Goal: Information Seeking & Learning: Learn about a topic

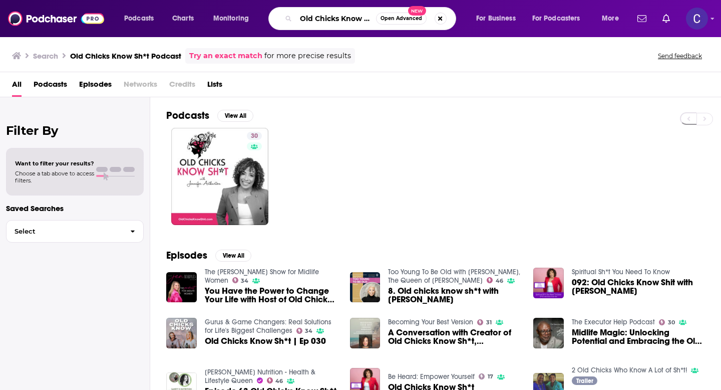
click at [336, 19] on input "Old Chicks Know Sh*t Podcast" at bounding box center [336, 19] width 80 height 16
paste input "Ideal Practice"
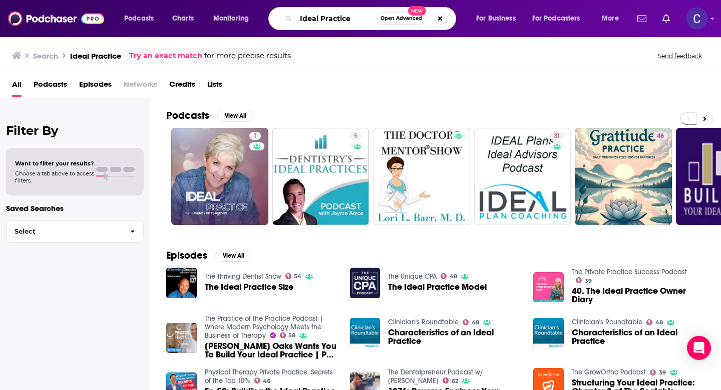
click at [350, 19] on input "Ideal Practice" at bounding box center [336, 19] width 80 height 16
drag, startPoint x: 365, startPoint y: 19, endPoint x: 279, endPoint y: 19, distance: 85.6
click at [279, 19] on div "Ideal Practice Open Advanced New" at bounding box center [362, 18] width 188 height 23
paste input "The Hotflash inc podcast"
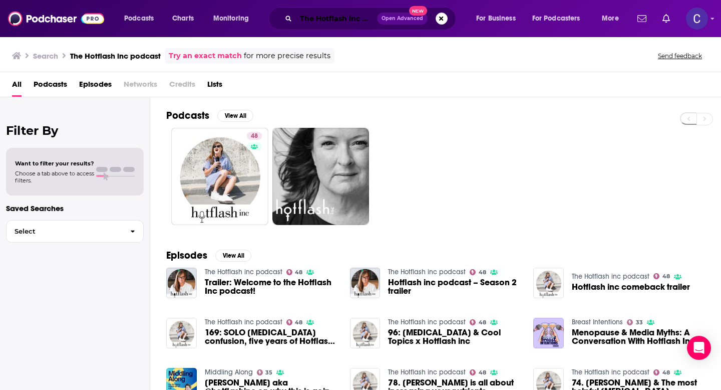
click at [318, 16] on input "The Hotflash inc podcast" at bounding box center [336, 19] width 81 height 16
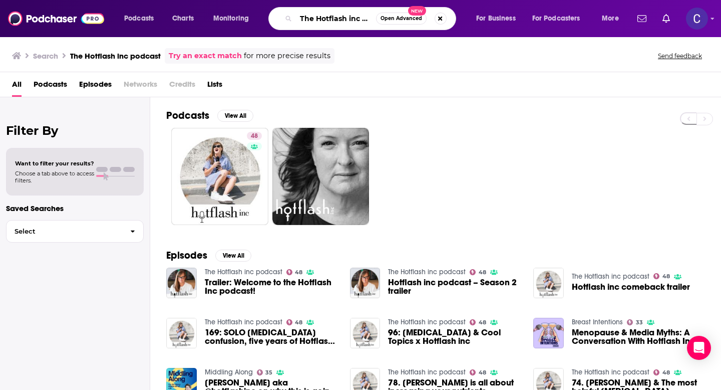
paste input "Crazy Ex-Wives Divorce Club"
type input "The Crazy Ex-Wives Divorce Club"
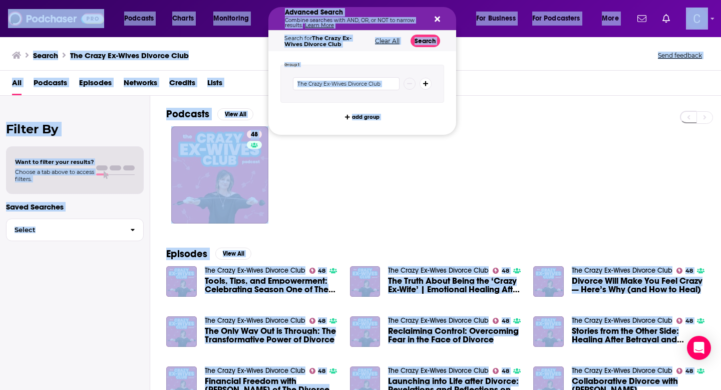
click at [432, 16] on button "Search podcasts, credits, & more..." at bounding box center [436, 19] width 8 height 8
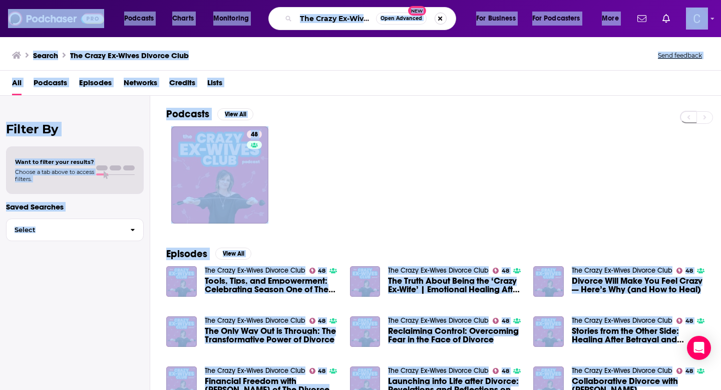
click at [439, 18] on button "Search podcasts, credits, & more..." at bounding box center [441, 19] width 12 height 12
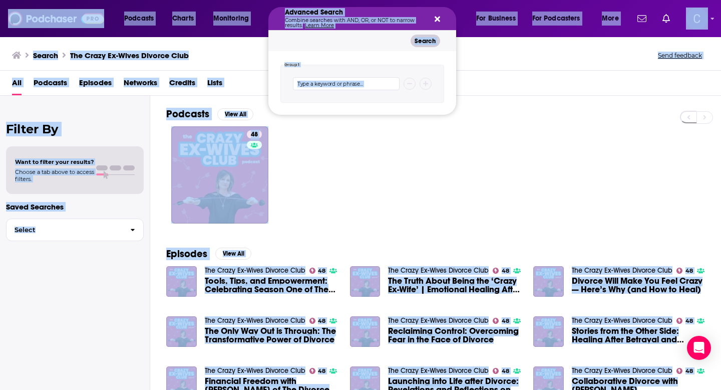
click at [436, 17] on icon "Search podcasts, credits, & more..." at bounding box center [438, 20] width 6 height 6
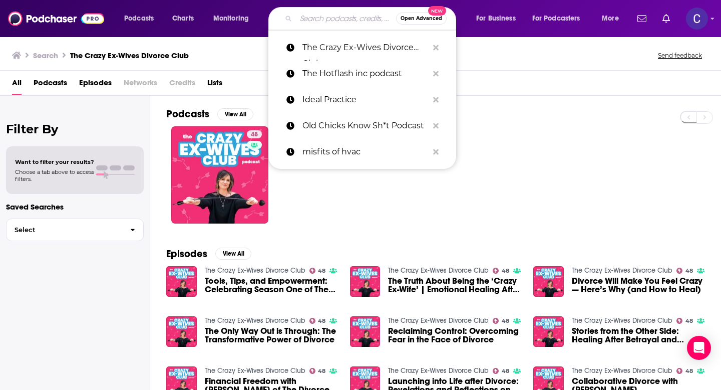
click at [336, 20] on input "Search podcasts, credits, & more..." at bounding box center [346, 19] width 100 height 16
paste input "HOW TO FEEL LIKE A MIDLIFE GODDESS"
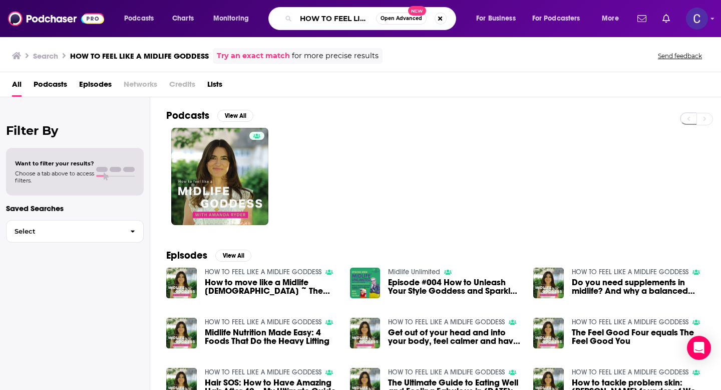
click at [320, 22] on input "HOW TO FEEL LIKE A MIDLIFE GODDESS" at bounding box center [336, 19] width 80 height 16
paste input "The Mind Movement Health Podcast"
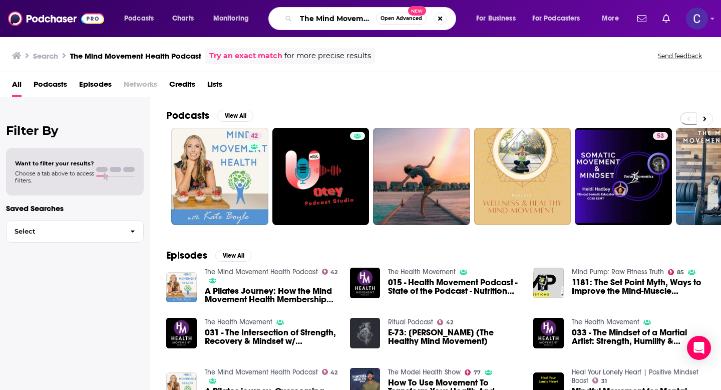
click at [352, 21] on input "The Mind Movement Health Podcast" at bounding box center [336, 19] width 80 height 16
paste input "Everyone's Talkin' Money"
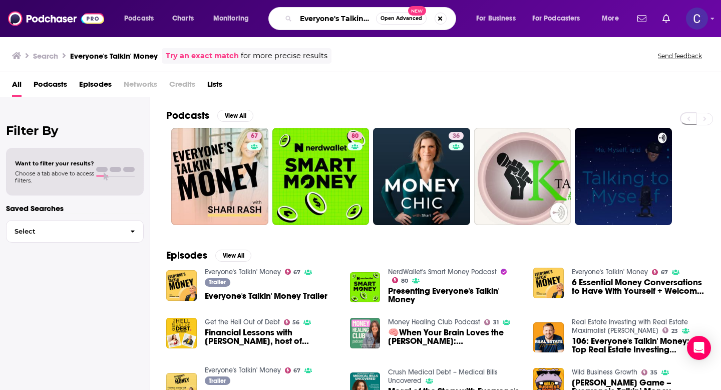
click at [324, 18] on input "Everyone's Talkin' Money" at bounding box center [336, 19] width 80 height 16
paste input "Journey of a Fearless [DEMOGRAPHIC_DATA] Podcast"
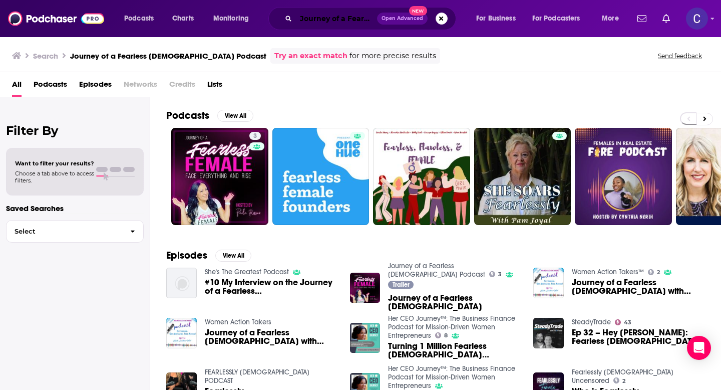
click at [333, 23] on input "Journey of a Fearless [DEMOGRAPHIC_DATA] Podcast" at bounding box center [336, 19] width 81 height 16
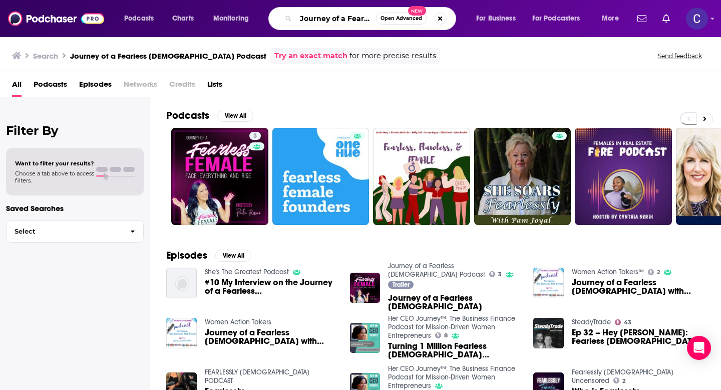
paste input "Call Her Creator with [PERSON_NAME]"
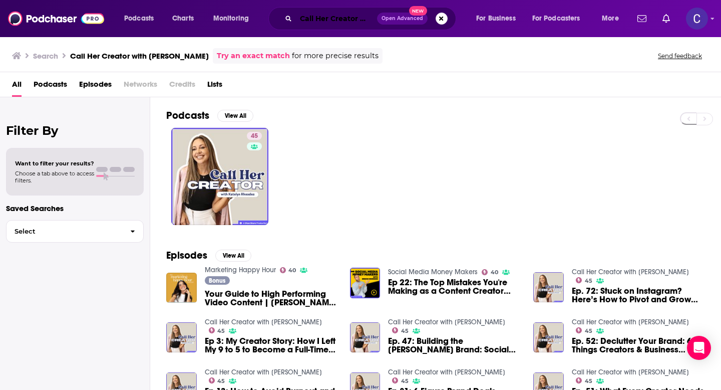
click at [336, 18] on input "Call Her Creator with [PERSON_NAME]" at bounding box center [336, 19] width 81 height 16
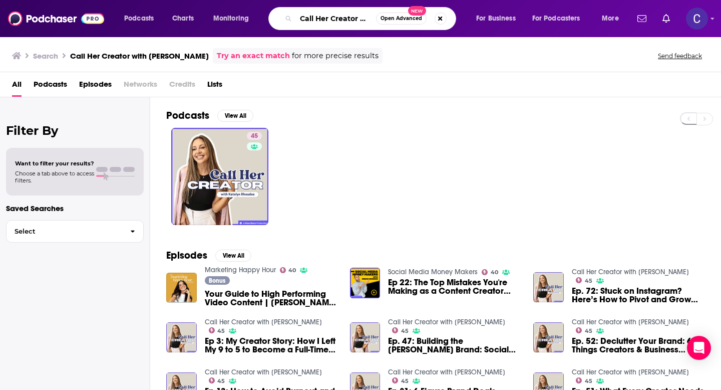
paste input "Space and Grace Podcast"
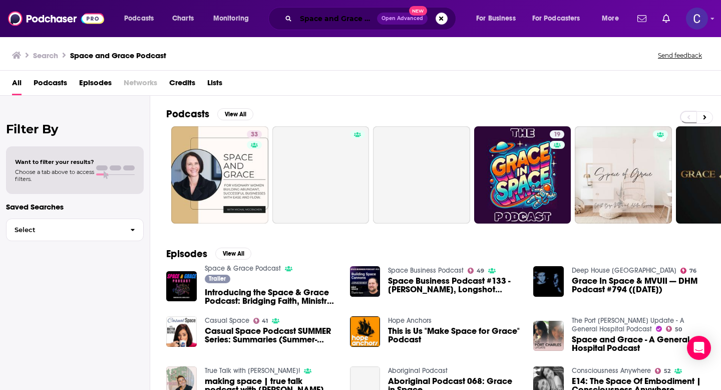
click at [350, 19] on input "Space and Grace Podcast" at bounding box center [336, 19] width 81 height 16
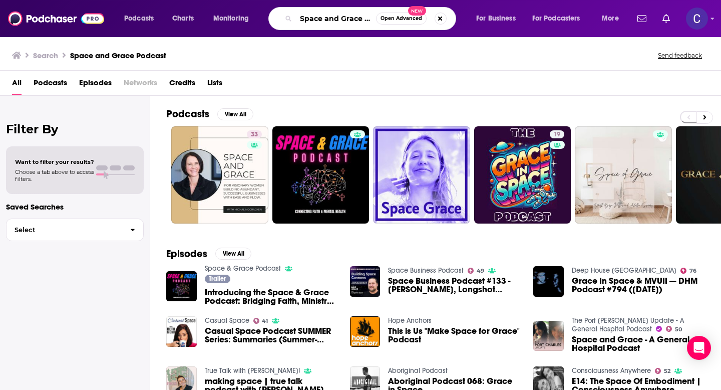
paste input "PRETTY WELL"
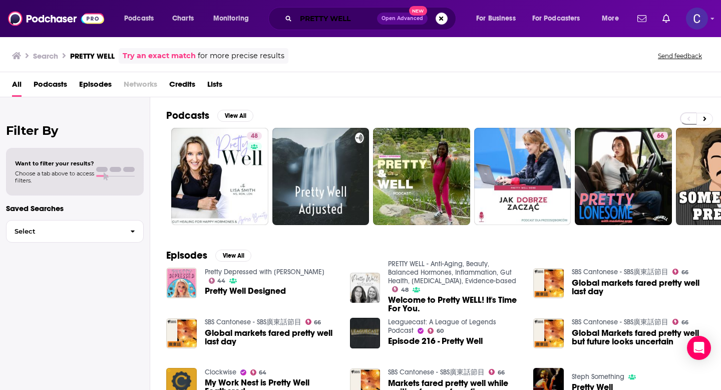
click at [329, 19] on input "PRETTY WELL" at bounding box center [336, 19] width 81 height 16
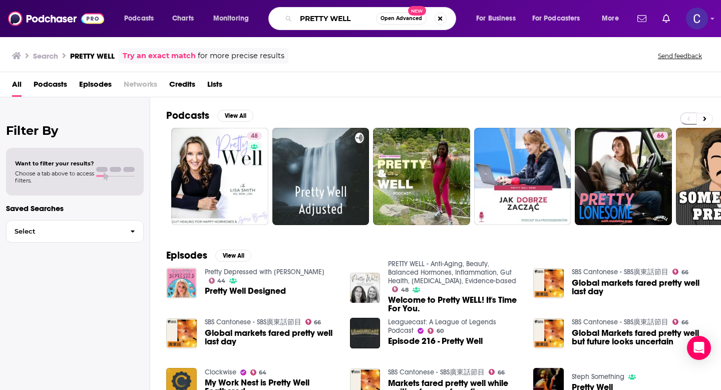
drag, startPoint x: 356, startPoint y: 18, endPoint x: 288, endPoint y: 18, distance: 67.1
click at [288, 18] on div "PRETTY WELL Open Advanced New" at bounding box center [362, 18] width 188 height 23
paste input "Almost 40"
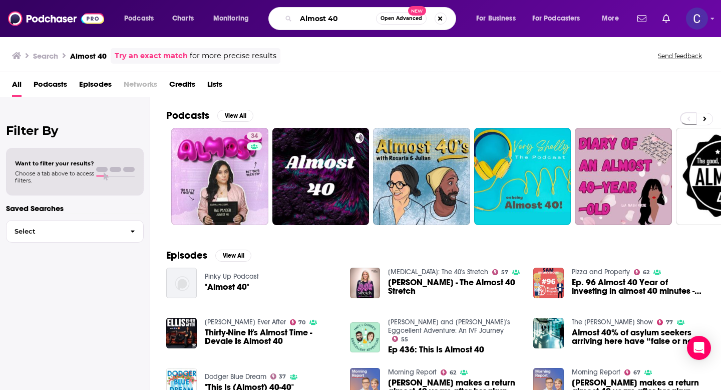
click at [354, 17] on input "Almost 40" at bounding box center [336, 19] width 80 height 16
drag, startPoint x: 338, startPoint y: 14, endPoint x: 281, endPoint y: 14, distance: 57.1
click at [281, 14] on div "Almost 40 Open Advanced New" at bounding box center [362, 18] width 188 height 23
paste input "Glow Up, Gyrl"
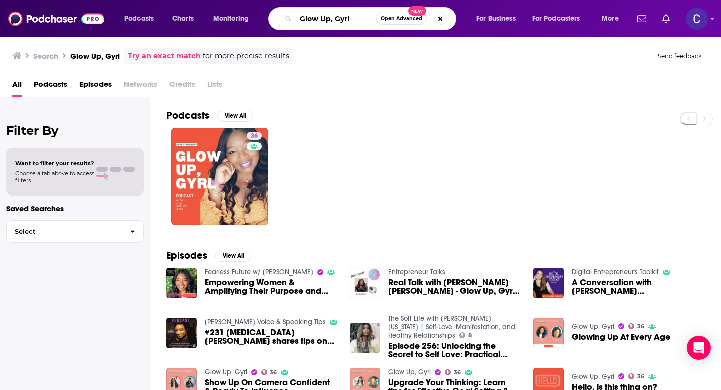
click at [327, 23] on input "Glow Up, Gyrl" at bounding box center [336, 19] width 80 height 16
drag, startPoint x: 365, startPoint y: 19, endPoint x: 277, endPoint y: 19, distance: 87.6
click at [277, 19] on div "Glow Up, Gyrl Open Advanced New" at bounding box center [362, 18] width 188 height 23
paste input "Crush the Rush"
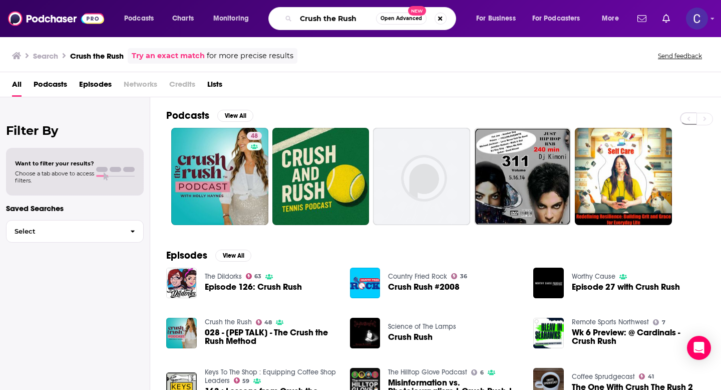
drag, startPoint x: 363, startPoint y: 19, endPoint x: 271, endPoint y: 19, distance: 91.1
click at [271, 19] on div "Crush the Rush Open Advanced New" at bounding box center [362, 18] width 188 height 23
paste input "onfessions of a Freebird"
type input "Confessions of a Freebird"
